Goal: Information Seeking & Learning: Learn about a topic

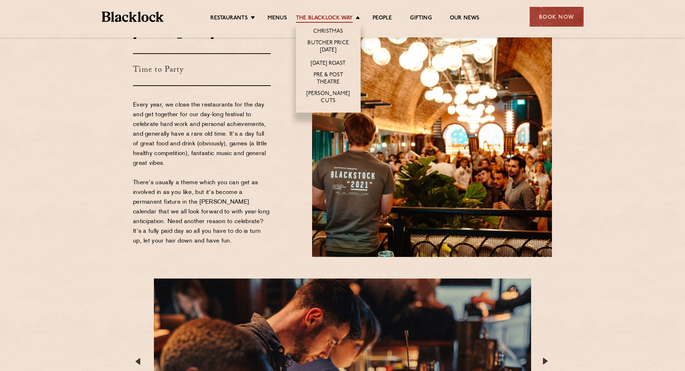
click at [338, 19] on link "The Blacklock Way" at bounding box center [324, 19] width 57 height 8
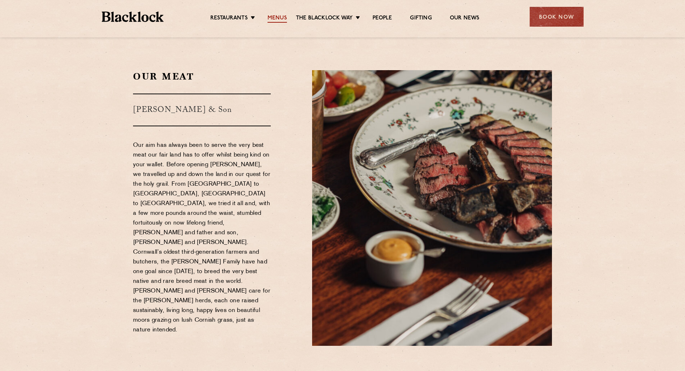
click at [278, 16] on link "Menus" at bounding box center [276, 19] width 19 height 8
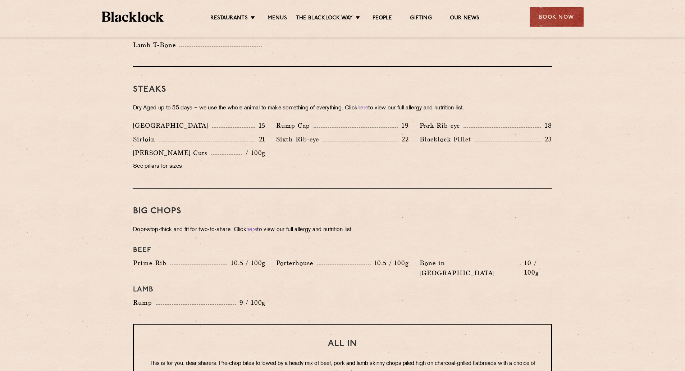
scroll to position [683, 0]
